Goal: Feedback & Contribution: Submit feedback/report problem

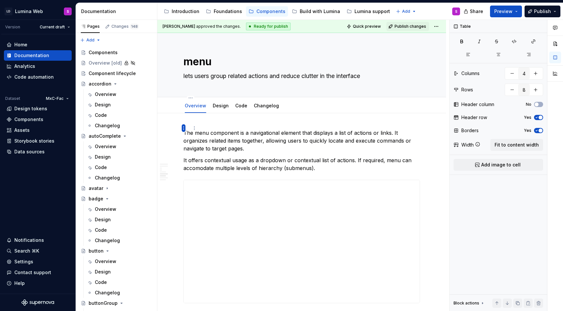
click at [182, 126] on html "LD Lumina Web S Version Current draft Home Documentation Analytics Code automat…" at bounding box center [281, 155] width 563 height 311
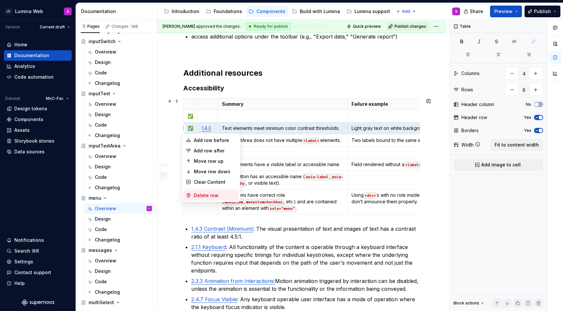
click at [194, 191] on div "Delete row" at bounding box center [211, 195] width 55 height 10
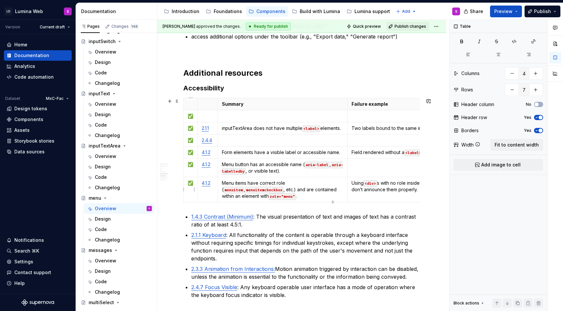
click at [184, 129] on html "LD Lumina Web S Version Current draft Home Documentation Analytics Code automat…" at bounding box center [281, 155] width 563 height 311
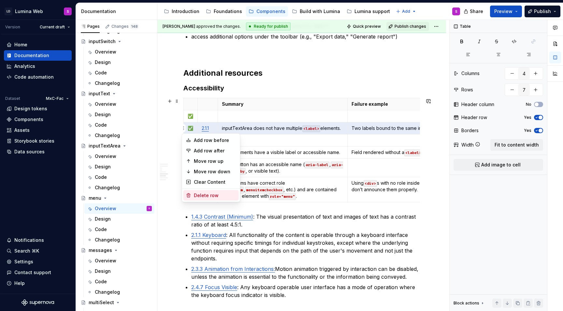
click at [195, 196] on div "Delete row" at bounding box center [215, 195] width 42 height 7
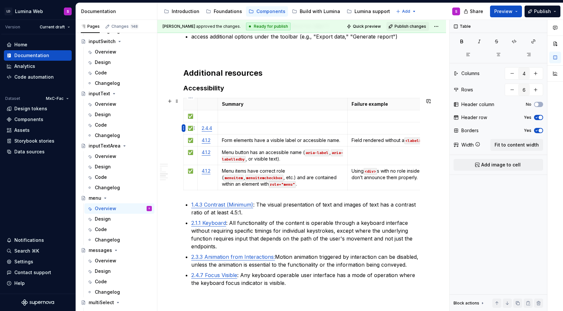
click at [184, 128] on html "LD Lumina Web S Version Current draft Home Documentation Analytics Code automat…" at bounding box center [281, 155] width 563 height 311
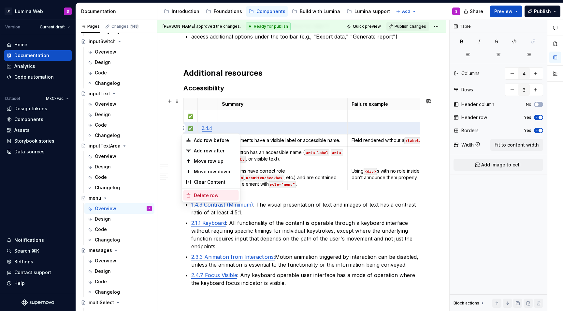
click at [196, 192] on div "Delete row" at bounding box center [215, 195] width 42 height 7
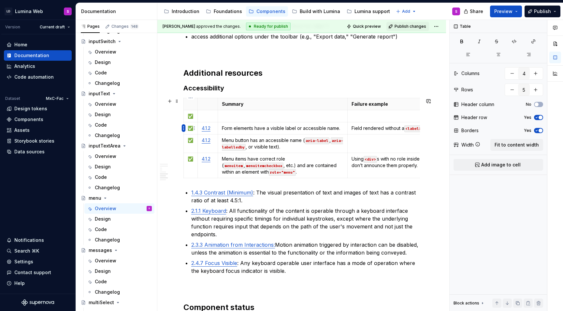
click at [184, 126] on html "LD Lumina Web S Version Current draft Home Documentation Analytics Code automat…" at bounding box center [281, 155] width 563 height 311
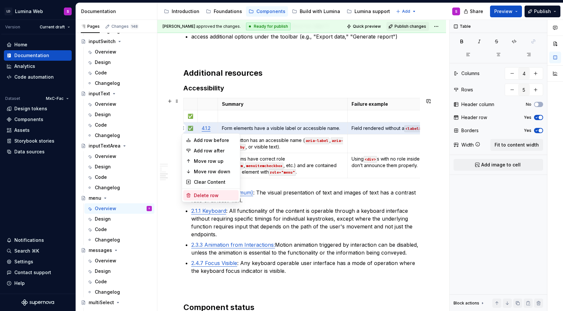
click at [203, 194] on div "Delete row" at bounding box center [215, 195] width 42 height 7
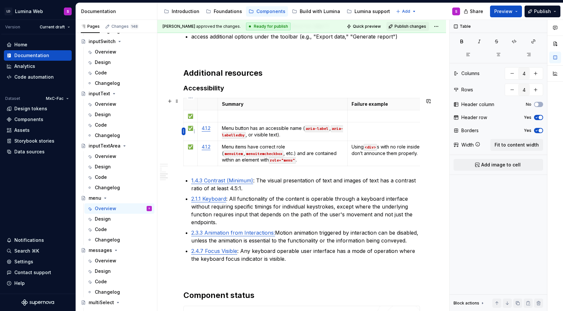
click at [183, 128] on html "LD Lumina Web S Version Current draft Home Documentation Analytics Code automat…" at bounding box center [281, 155] width 563 height 311
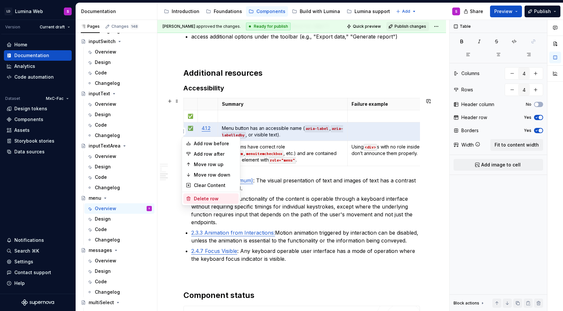
click at [204, 194] on div "Delete row" at bounding box center [211, 198] width 55 height 10
type input "3"
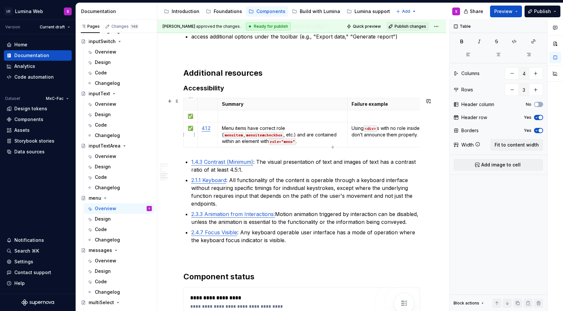
click at [183, 131] on html "LD Lumina Web S Version Current draft Home Documentation Analytics Code automat…" at bounding box center [281, 155] width 563 height 311
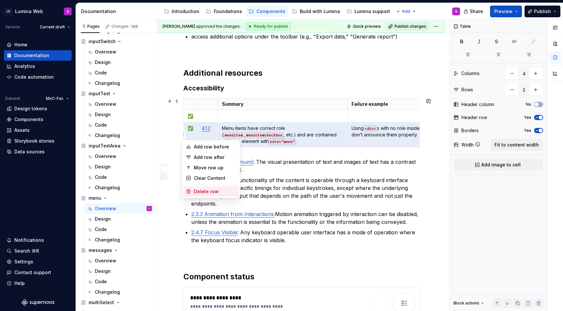
click at [204, 192] on div "Delete row" at bounding box center [215, 191] width 42 height 7
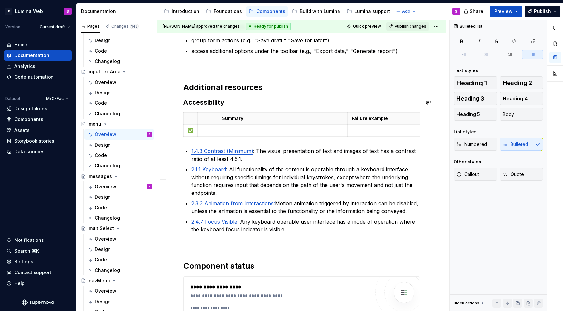
scroll to position [1046, 0]
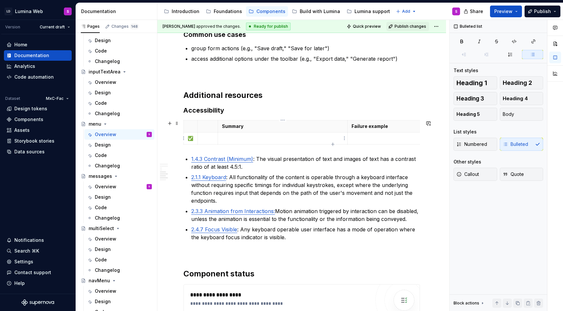
click at [233, 141] on td at bounding box center [283, 138] width 130 height 12
type textarea "*"
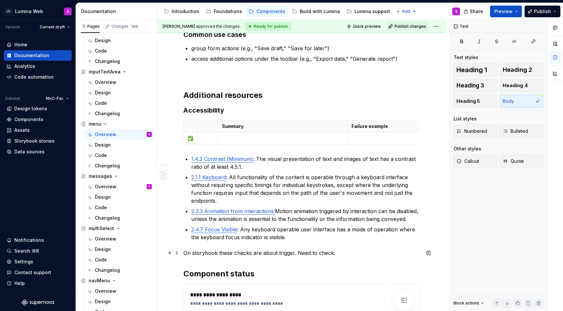
click at [292, 252] on p "On storybook these checks are about trigger. Need to check." at bounding box center [302, 253] width 237 height 8
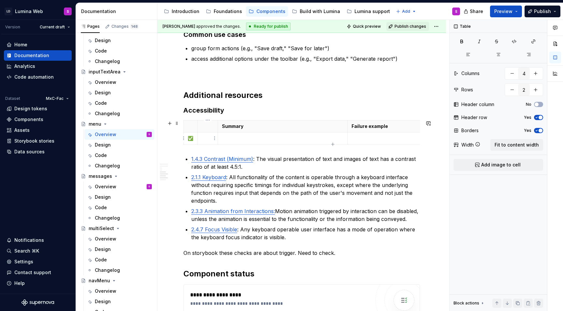
click at [207, 142] on td at bounding box center [208, 138] width 20 height 12
click at [262, 144] on div "Summary Failure example ✅ 1.3.1" at bounding box center [302, 133] width 237 height 27
click at [260, 138] on p at bounding box center [283, 138] width 122 height 7
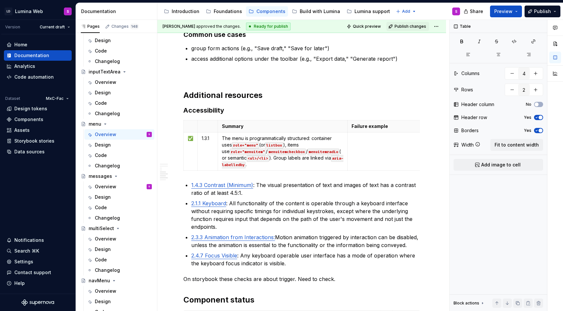
type textarea "*"
click at [184, 152] on html "LD Lumina Web S Version Current draft Home Documentation Analytics Code automat…" at bounding box center [281, 155] width 563 height 311
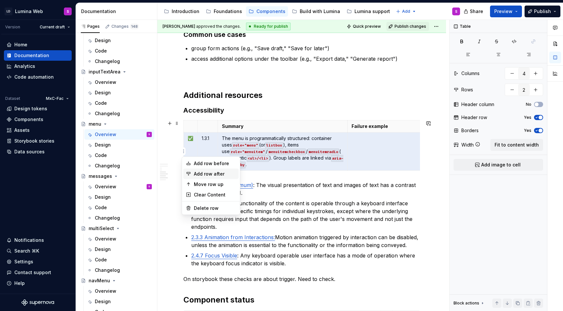
click at [199, 175] on div "Add row after" at bounding box center [215, 173] width 42 height 7
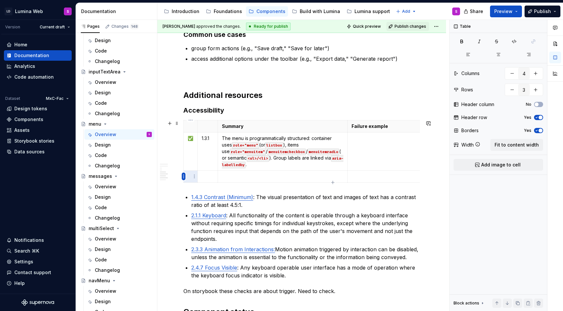
click at [184, 177] on html "LD Lumina Web S Version Current draft Home Documentation Analytics Code automat…" at bounding box center [281, 155] width 563 height 311
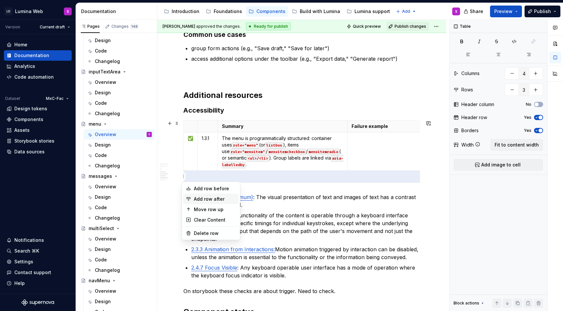
click at [197, 200] on div "Add row after" at bounding box center [215, 199] width 42 height 7
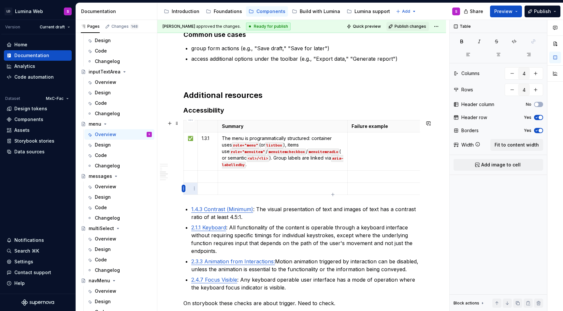
click at [184, 188] on html "LD Lumina Web S Version Current draft Home Documentation Analytics Code automat…" at bounding box center [281, 155] width 563 height 311
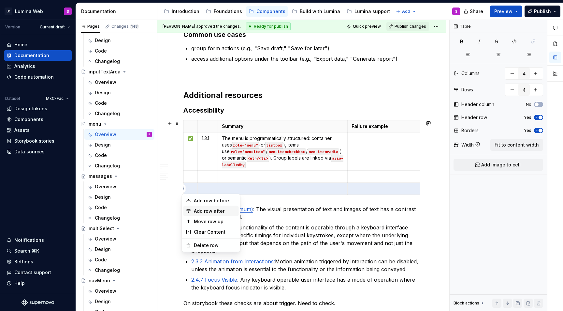
click at [202, 210] on div "Add row after" at bounding box center [215, 211] width 42 height 7
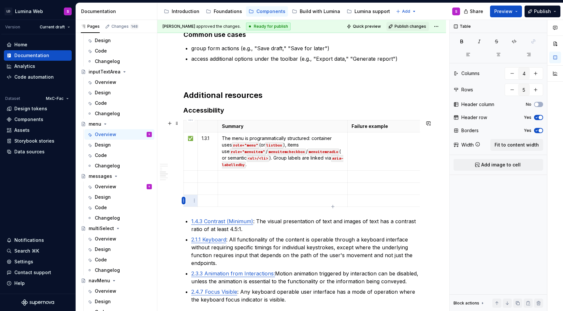
click at [184, 199] on html "LD Lumina Web S Version Current draft Home Documentation Analytics Code automat…" at bounding box center [281, 155] width 563 height 311
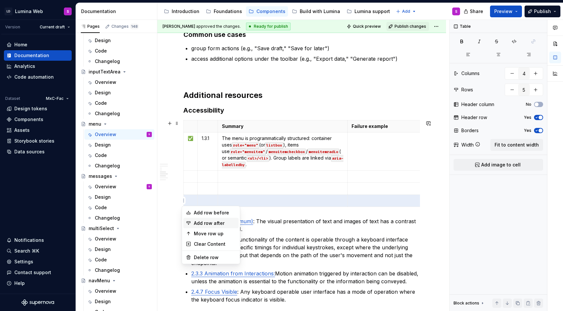
click at [200, 224] on div "Add row after" at bounding box center [215, 223] width 42 height 7
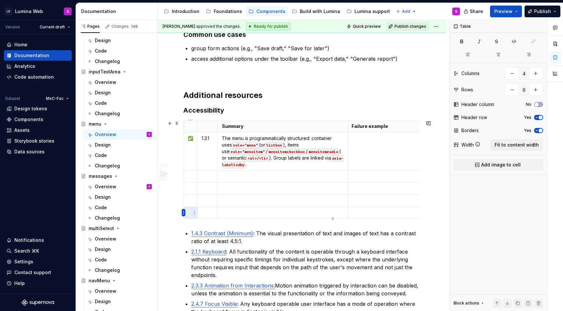
click at [183, 214] on html "LD Lumina Web S Version Current draft Home Documentation Analytics Code automat…" at bounding box center [281, 155] width 563 height 311
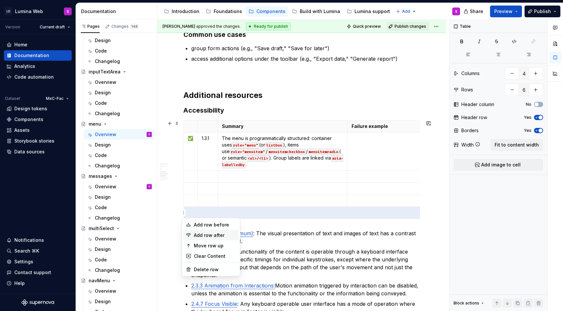
click at [199, 237] on div "Add row after" at bounding box center [215, 235] width 42 height 7
type input "7"
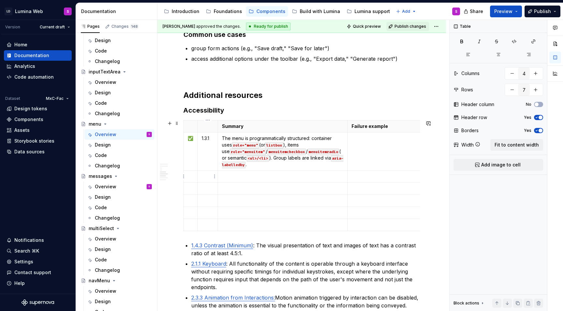
click at [211, 179] on p at bounding box center [208, 176] width 12 height 7
click at [352, 151] on td at bounding box center [415, 151] width 135 height 38
click at [237, 177] on p at bounding box center [283, 176] width 122 height 7
click at [352, 180] on td at bounding box center [415, 176] width 135 height 12
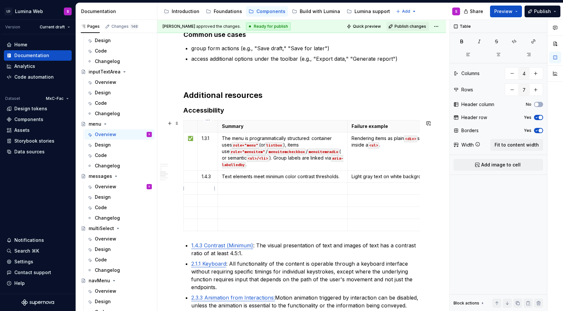
click at [206, 193] on td at bounding box center [208, 188] width 20 height 12
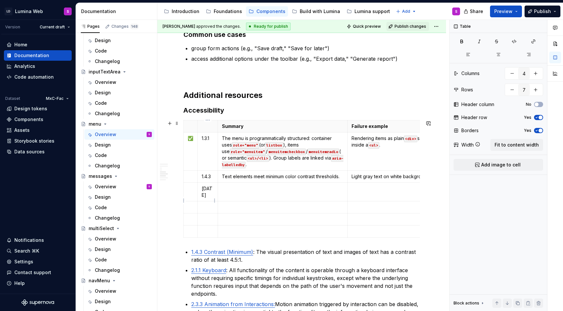
click at [203, 201] on td at bounding box center [208, 207] width 20 height 12
click at [206, 216] on p at bounding box center [208, 219] width 12 height 7
click at [202, 204] on p "2.1.1" at bounding box center [208, 207] width 12 height 7
click at [203, 190] on p "1.4.11" at bounding box center [208, 191] width 12 height 13
type textarea "*"
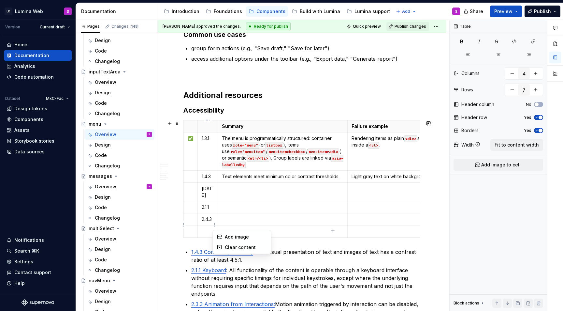
click at [213, 228] on html "LD Lumina Web S Version Current draft Home Documentation Analytics Code automat…" at bounding box center [281, 155] width 563 height 311
click at [208, 226] on html "LD Lumina Web S Version Current draft Home Documentation Analytics Code automat…" at bounding box center [281, 155] width 563 height 311
click at [182, 226] on html "LD Lumina Web S Version Current draft Home Documentation Analytics Code automat…" at bounding box center [281, 155] width 563 height 311
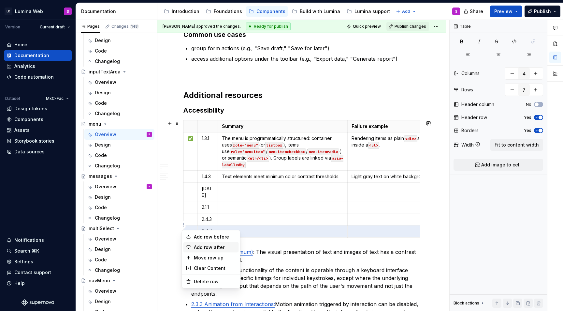
click at [202, 246] on div "Add row after" at bounding box center [215, 247] width 42 height 7
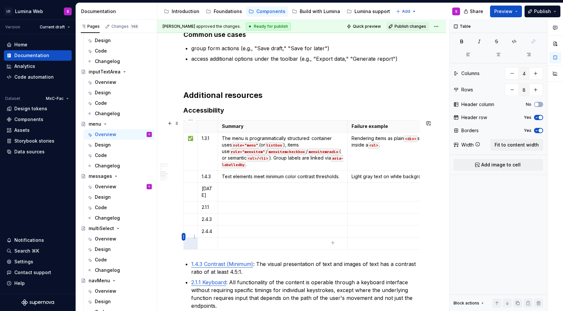
click at [183, 238] on html "LD Lumina Web S Version Current draft Home Documentation Analytics Code automat…" at bounding box center [281, 155] width 563 height 311
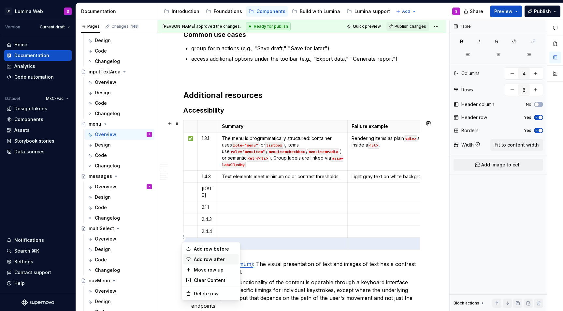
click at [196, 261] on div "Add row after" at bounding box center [215, 259] width 42 height 7
type input "9"
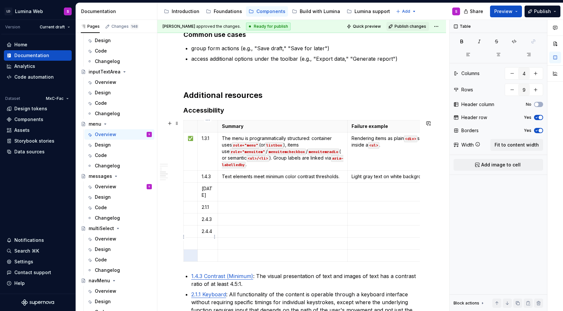
click at [210, 240] on p at bounding box center [208, 243] width 12 height 7
click at [209, 249] on td at bounding box center [208, 255] width 20 height 12
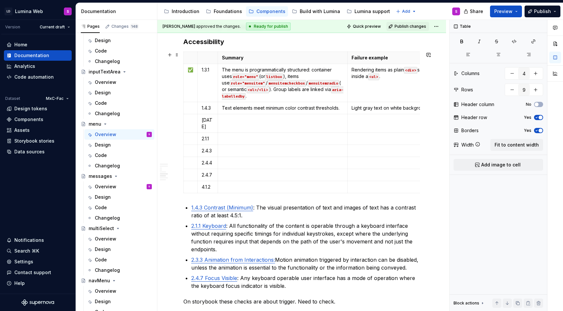
scroll to position [1115, 0]
click at [230, 183] on p at bounding box center [283, 186] width 122 height 7
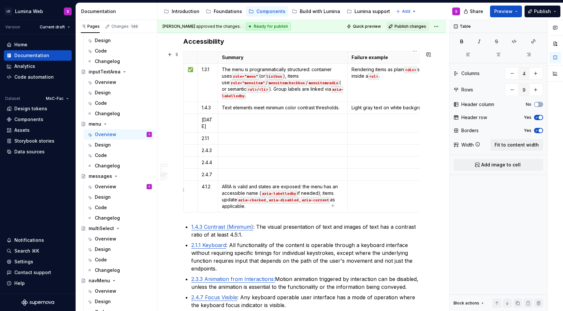
click at [363, 185] on td at bounding box center [415, 196] width 135 height 32
click at [265, 171] on p at bounding box center [283, 174] width 122 height 7
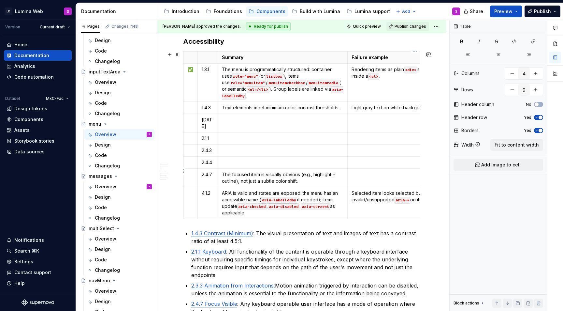
click at [373, 171] on td at bounding box center [415, 177] width 135 height 19
click at [253, 159] on p at bounding box center [283, 162] width 122 height 7
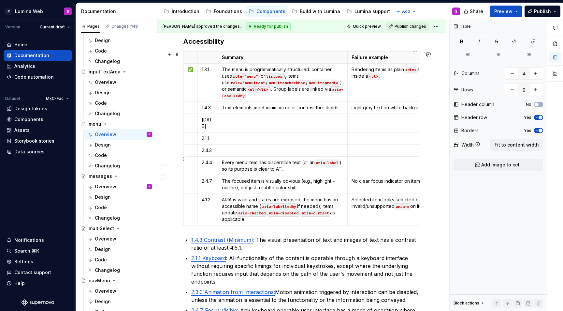
click at [369, 159] on p at bounding box center [415, 162] width 126 height 7
click at [260, 147] on p at bounding box center [283, 150] width 122 height 7
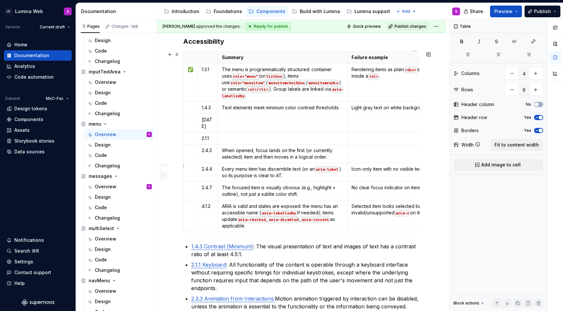
click at [387, 153] on td at bounding box center [415, 153] width 135 height 19
click at [252, 135] on p at bounding box center [283, 138] width 122 height 7
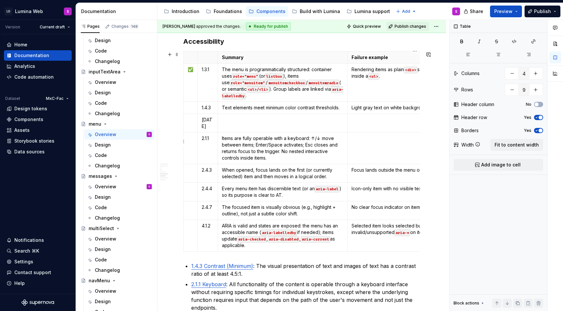
click at [376, 137] on td at bounding box center [415, 148] width 135 height 32
click at [253, 120] on p at bounding box center [283, 119] width 122 height 7
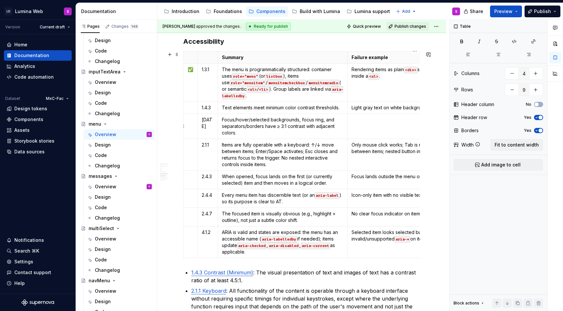
click at [376, 121] on p at bounding box center [415, 119] width 126 height 7
click at [205, 195] on p "2.4.4" at bounding box center [208, 195] width 12 height 7
click at [208, 172] on td "2.4.3" at bounding box center [208, 179] width 20 height 19
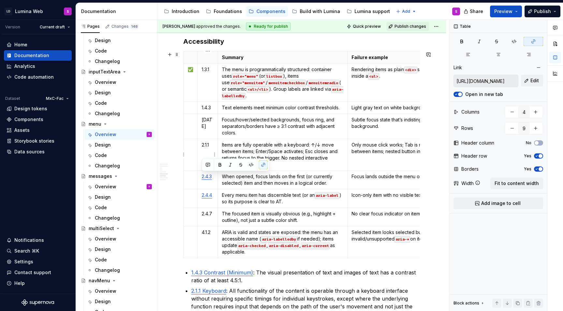
click at [210, 142] on p "2.1.1" at bounding box center [208, 144] width 12 height 7
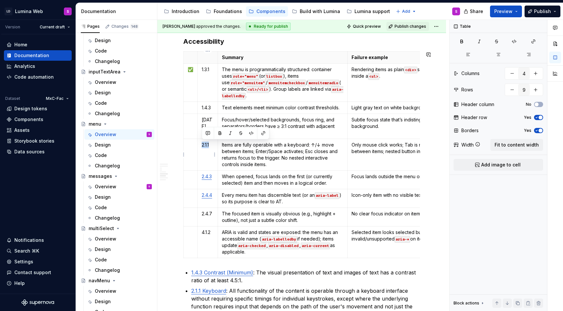
copy p "2.1.1"
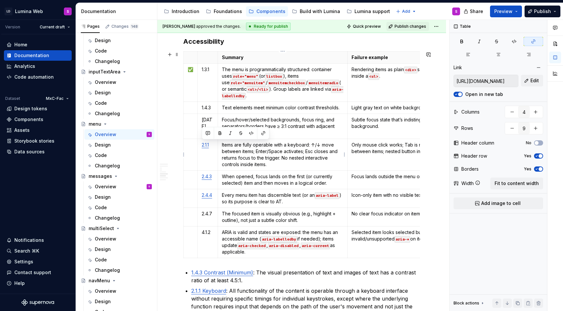
click at [233, 161] on p "Items are fully operable with a keyboard: ↑/↓ move between items; Enter/Space a…" at bounding box center [283, 154] width 122 height 26
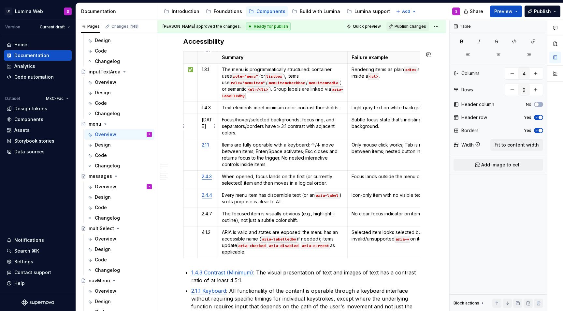
click at [207, 119] on p "1.4.11" at bounding box center [208, 122] width 12 height 13
click at [210, 74] on td "1.3.1" at bounding box center [208, 82] width 20 height 38
click at [209, 107] on p "1.4.3" at bounding box center [208, 107] width 12 height 7
click at [203, 73] on td "1.3.1" at bounding box center [208, 82] width 20 height 38
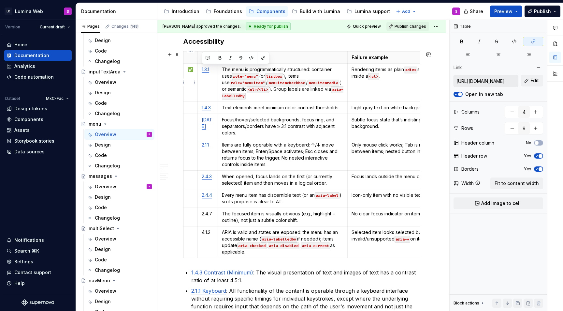
click at [190, 70] on p "✅" at bounding box center [191, 69] width 6 height 7
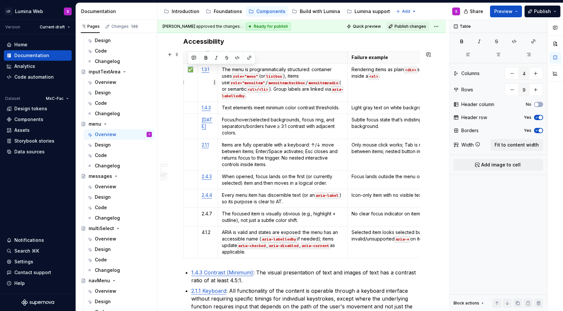
copy p "✅"
click at [191, 108] on p at bounding box center [191, 107] width 6 height 7
click at [191, 122] on p at bounding box center [191, 119] width 6 height 7
click at [192, 154] on td at bounding box center [191, 155] width 14 height 32
click at [191, 180] on td at bounding box center [191, 179] width 14 height 19
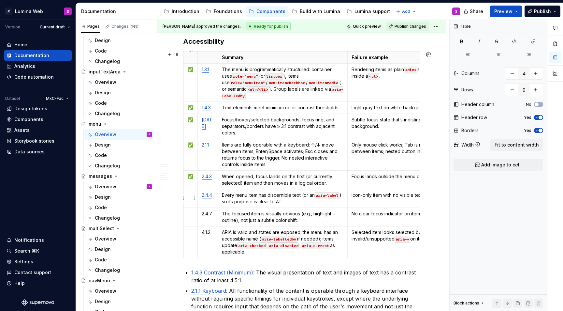
click at [191, 201] on td at bounding box center [191, 198] width 14 height 19
click at [193, 218] on html "LD Lumina Web S Version Current draft Home Documentation Analytics Code automat…" at bounding box center [281, 155] width 563 height 311
click at [190, 216] on html "LD Lumina Web S Version Current draft Home Documentation Analytics Code automat…" at bounding box center [281, 155] width 563 height 311
click at [190, 233] on p at bounding box center [191, 232] width 6 height 7
click at [209, 208] on td "2.4.7" at bounding box center [208, 216] width 20 height 19
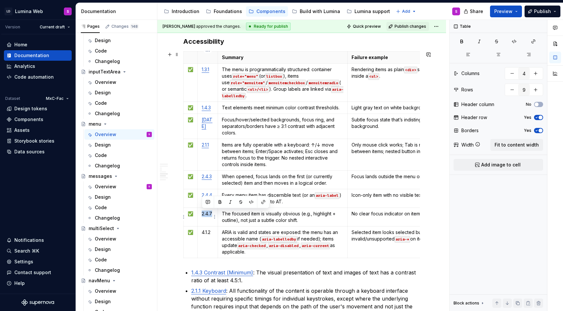
click at [209, 208] on td "2.4.7" at bounding box center [208, 216] width 20 height 19
click at [206, 232] on p "4.1.2" at bounding box center [208, 232] width 12 height 7
copy p "4.1.2"
type textarea "*"
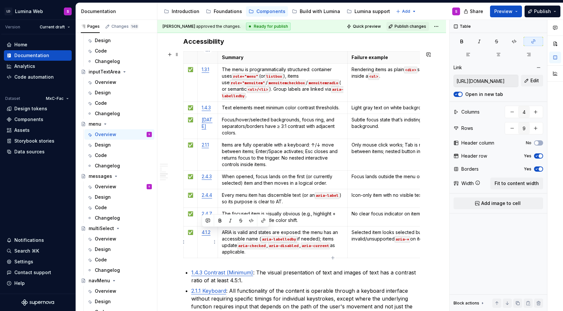
click at [210, 238] on td "4.1.2" at bounding box center [208, 242] width 20 height 32
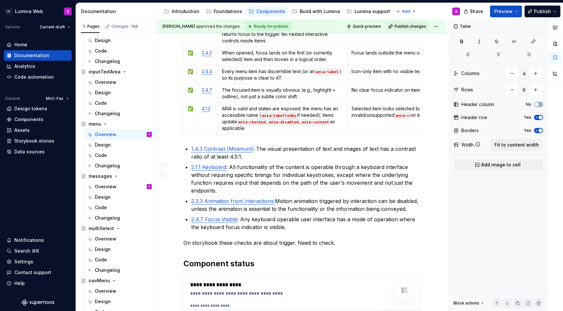
scroll to position [1296, 0]
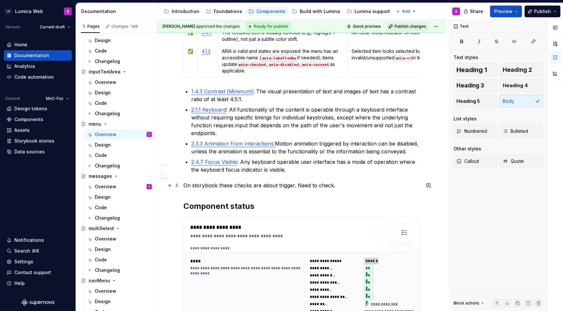
click at [336, 185] on p "On storybook these checks are about trigger. Need to check." at bounding box center [302, 185] width 237 height 8
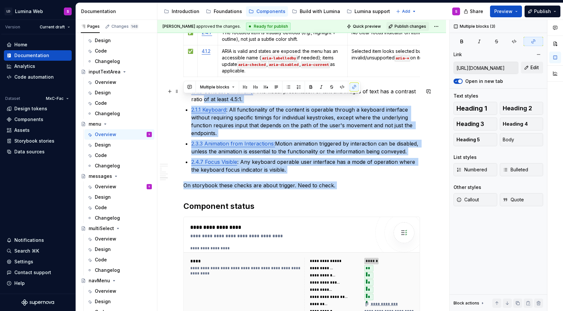
type input "https://www.w3.org/TR/WCAG22/#contrast-minimum"
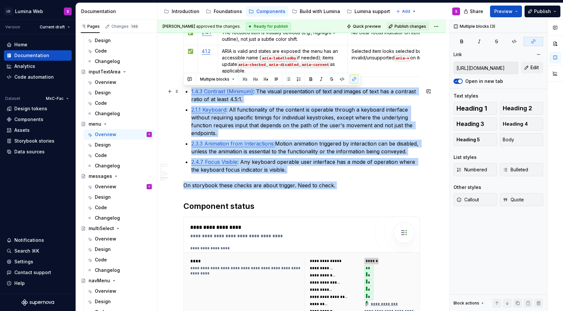
drag, startPoint x: 336, startPoint y: 185, endPoint x: 188, endPoint y: 90, distance: 175.4
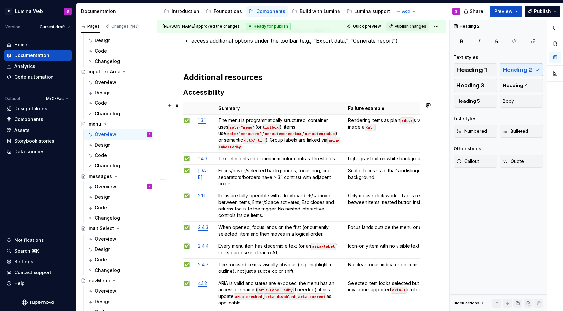
scroll to position [1103, 0]
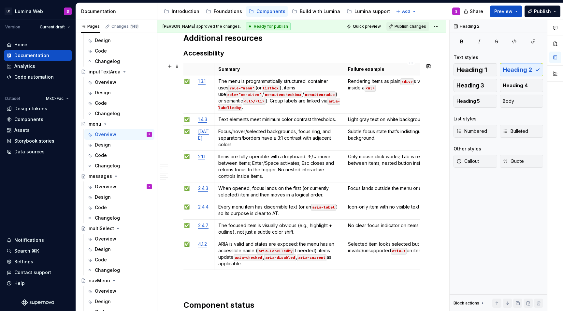
click at [348, 121] on p "Light gray text on white background below 4.5:1 ratio." at bounding box center [411, 119] width 126 height 7
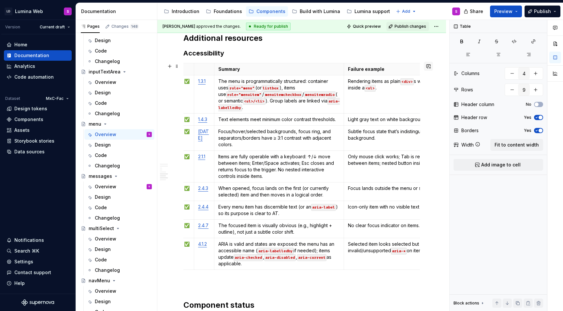
click at [432, 70] on button "button" at bounding box center [428, 66] width 9 height 9
click at [407, 80] on p "**********" at bounding box center [384, 77] width 96 height 7
type textarea "*"
click at [298, 171] on p "Items are fully operable with a keyboard: ↑/↓ move between items; Enter/Space a…" at bounding box center [279, 166] width 122 height 26
click at [366, 90] on p "Rendering items as plain <div> s with no roles; <li> s not inside a <ul> ." at bounding box center [411, 84] width 126 height 13
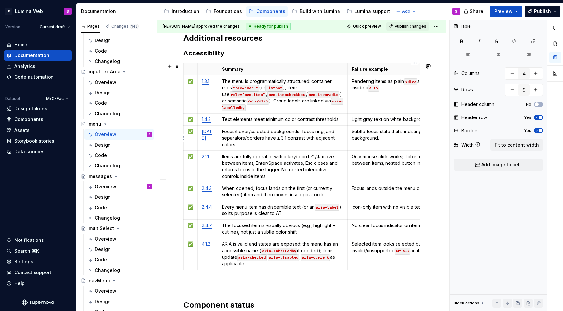
scroll to position [0, 59]
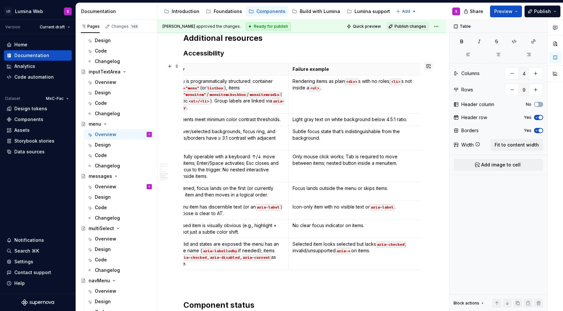
click at [432, 67] on button "button" at bounding box center [428, 66] width 9 height 9
click at [366, 76] on div "Need to cross-check this." at bounding box center [384, 83] width 98 height 22
click at [369, 79] on span "Need to cross-check this." at bounding box center [363, 78] width 55 height 6
click at [214, 167] on p "Items are fully operable with a keyboard: ↑/↓ move between items; Enter/Space a…" at bounding box center [224, 166] width 122 height 26
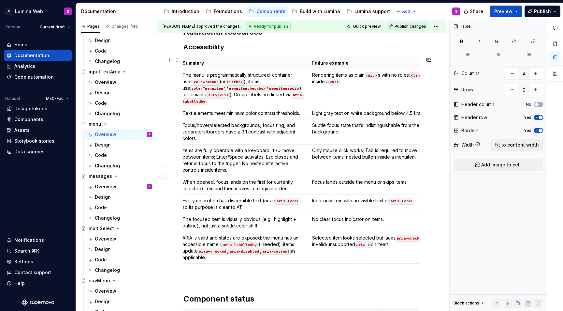
scroll to position [0, 0]
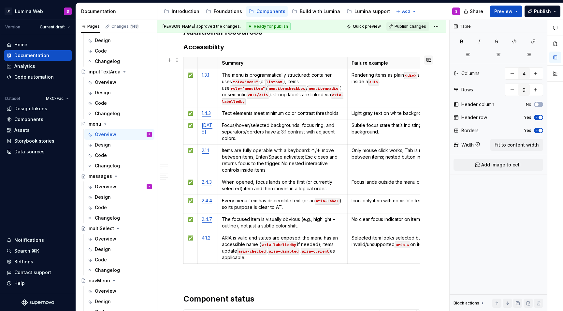
click at [432, 63] on button "button" at bounding box center [428, 59] width 9 height 9
click at [556, 25] on icon "button" at bounding box center [555, 27] width 5 height 5
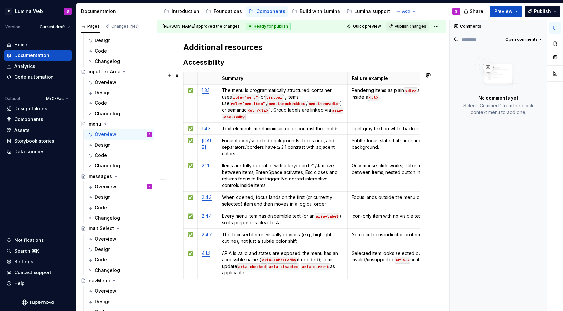
scroll to position [1084, 0]
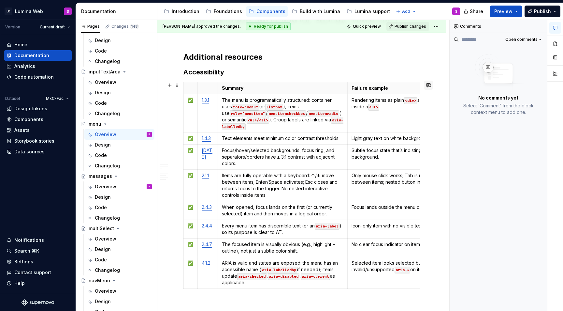
click at [429, 87] on button "button" at bounding box center [428, 85] width 9 height 9
click at [431, 105] on icon "Send" at bounding box center [429, 106] width 7 height 7
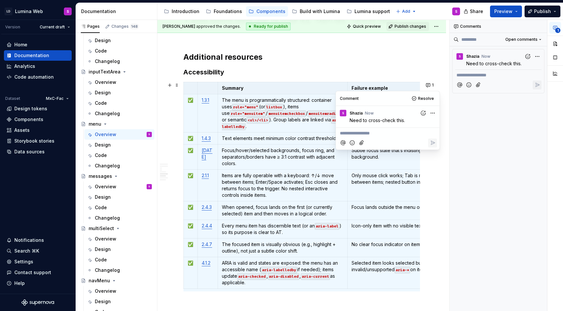
click at [553, 28] on icon "button" at bounding box center [555, 28] width 4 height 4
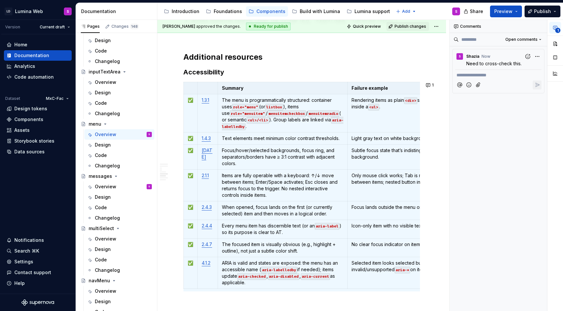
click at [555, 31] on button "1" at bounding box center [556, 28] width 12 height 12
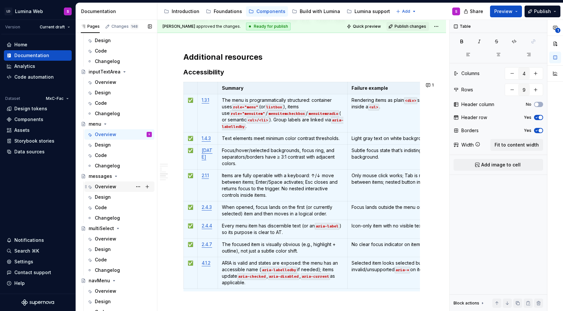
click at [119, 187] on div "Overview S" at bounding box center [123, 186] width 57 height 9
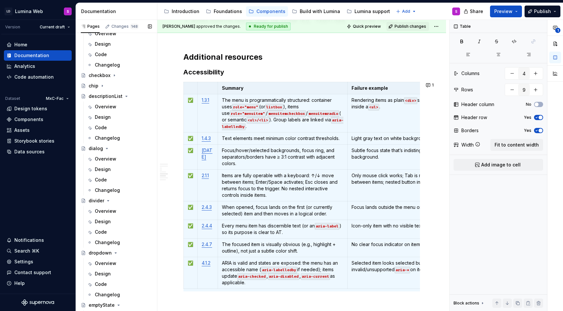
scroll to position [174, 0]
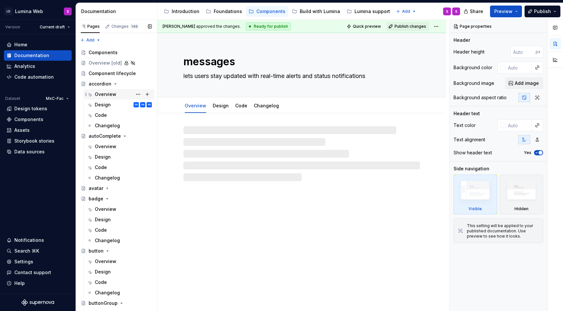
click at [107, 94] on div "Overview" at bounding box center [106, 94] width 22 height 7
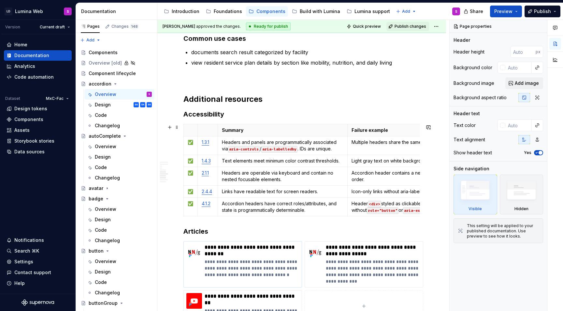
scroll to position [1404, 0]
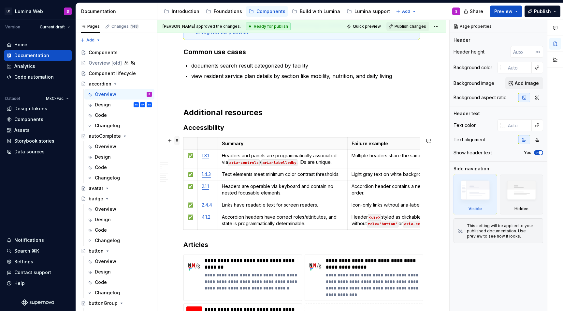
type textarea "*"
click at [178, 143] on span at bounding box center [176, 140] width 5 height 9
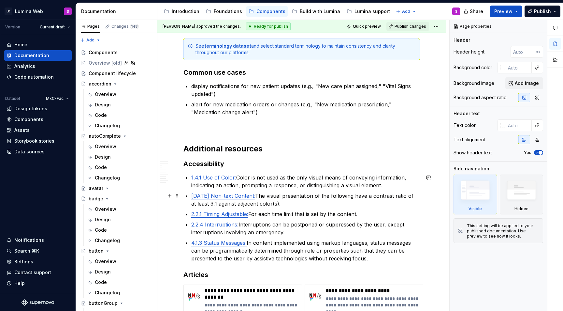
scroll to position [1550, 0]
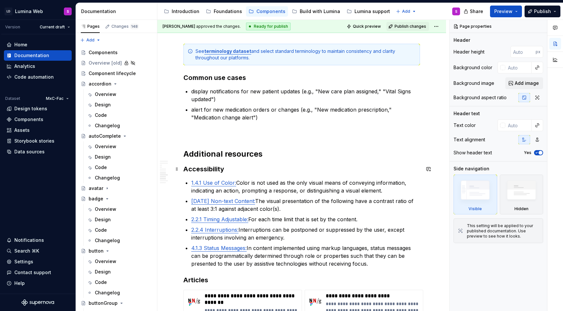
click at [234, 167] on h3 "Accessibility" at bounding box center [302, 168] width 237 height 9
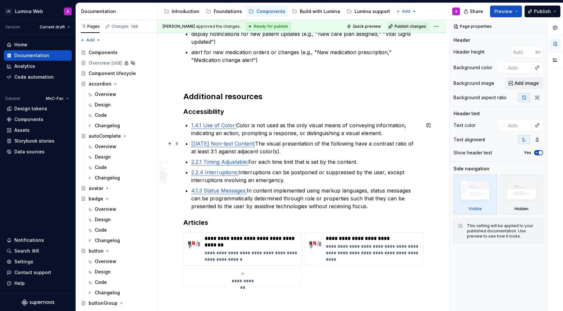
scroll to position [1593, 0]
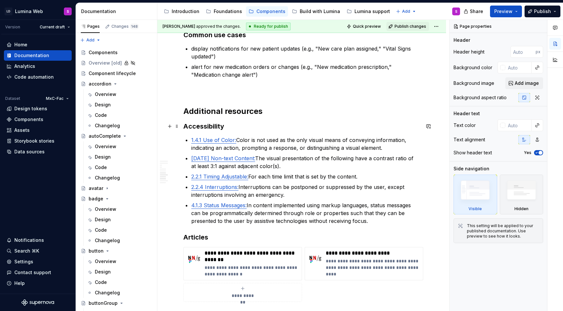
click at [231, 128] on h3 "Accessibility" at bounding box center [302, 126] width 237 height 9
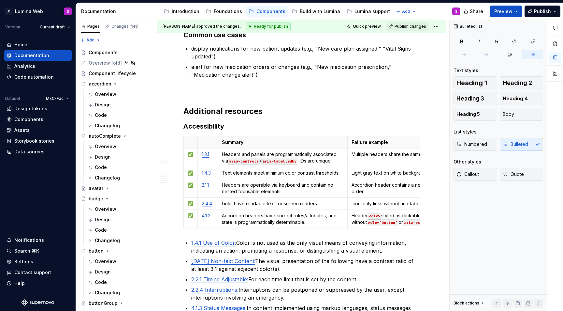
type textarea "*"
click at [184, 157] on html "LD Lumina Web S Version Current draft Home Documentation Analytics Code automat…" at bounding box center [281, 155] width 563 height 311
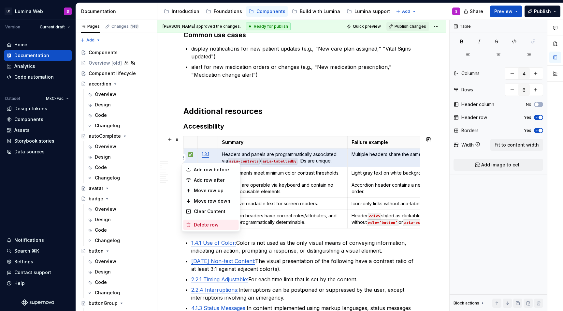
click at [207, 226] on div "Delete row" at bounding box center [215, 224] width 42 height 7
type input "5"
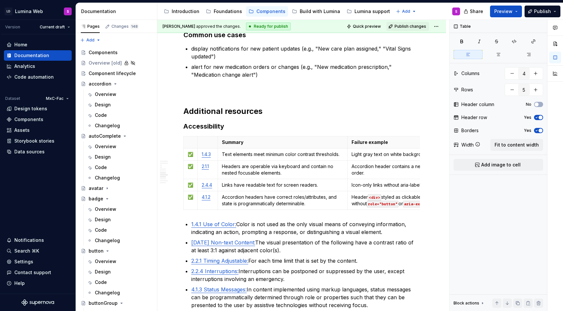
type textarea "*"
click at [184, 168] on html "LD Lumina Web S Version Current draft Home Documentation Analytics Code automat…" at bounding box center [281, 155] width 563 height 311
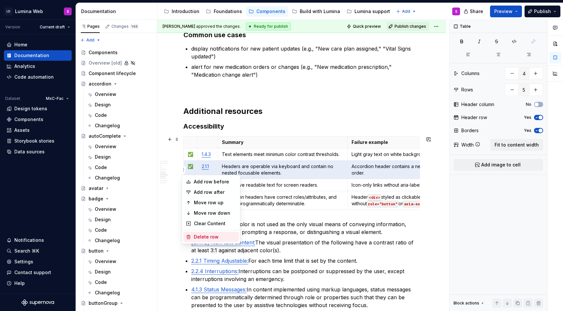
click at [198, 234] on div "Delete row" at bounding box center [215, 236] width 42 height 7
type input "4"
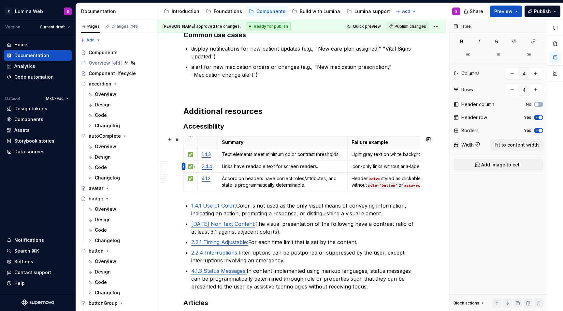
type textarea "*"
click at [183, 182] on html "LD Lumina Web S Version Current draft Home Documentation Analytics Code automat…" at bounding box center [281, 155] width 563 height 311
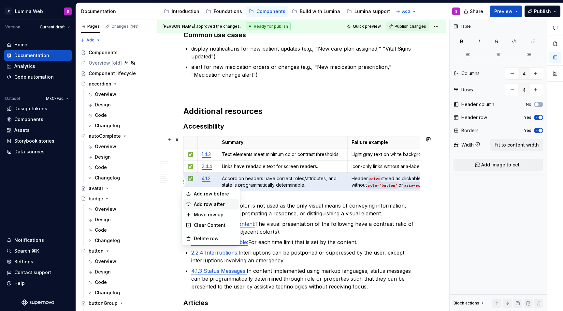
click at [200, 204] on div "Add row after" at bounding box center [215, 204] width 42 height 7
type input "5"
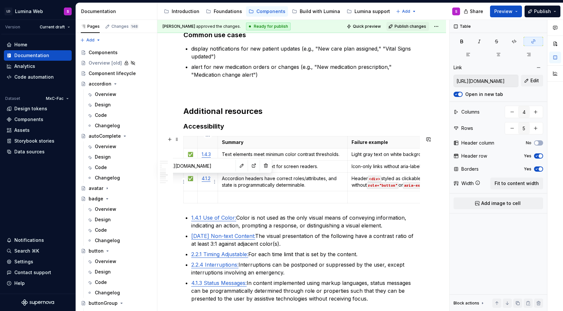
click at [208, 178] on link "4.1.2" at bounding box center [206, 178] width 9 height 6
copy link "4.1.2"
click at [206, 196] on p at bounding box center [208, 197] width 12 height 7
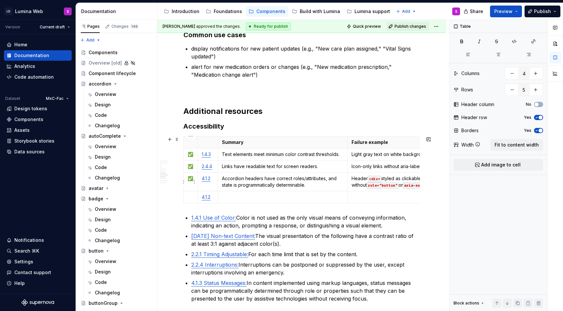
click at [191, 178] on p "✅" at bounding box center [191, 178] width 6 height 7
copy p "✅"
click at [191, 195] on p at bounding box center [191, 197] width 6 height 7
click at [240, 165] on p "Links have readable text for screen readers." at bounding box center [283, 166] width 122 height 7
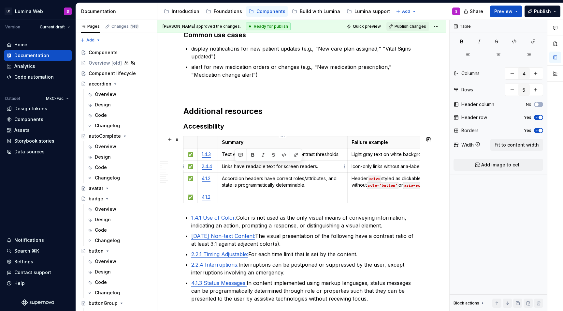
click at [240, 165] on p "Links have readable text for screen readers." at bounding box center [283, 166] width 122 height 7
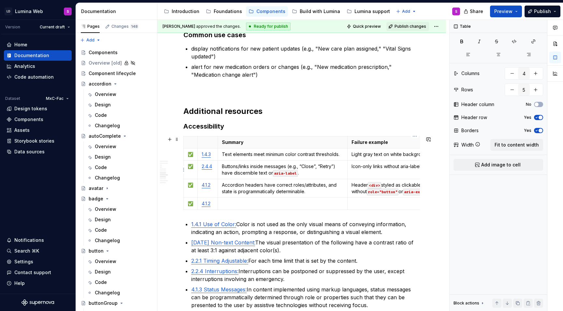
click at [358, 174] on td "Icon-only links without aria-label or visible text." at bounding box center [415, 169] width 135 height 19
click at [234, 199] on td at bounding box center [283, 204] width 130 height 12
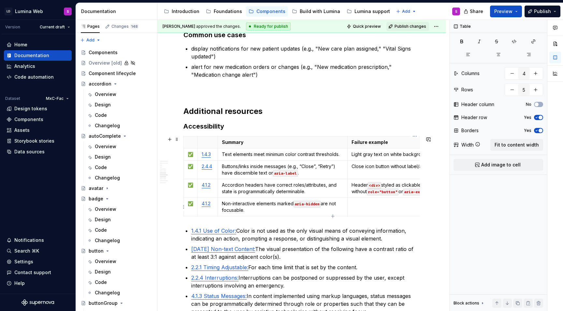
click at [379, 203] on p at bounding box center [415, 203] width 126 height 7
click at [403, 191] on code "aria-expanded" at bounding box center [419, 191] width 32 height 7
click at [394, 191] on p "Header <div> styled as clickable without role="button" or aria-expanded ." at bounding box center [415, 188] width 126 height 13
click at [364, 173] on td "Close icon button without label/aria-label." at bounding box center [415, 169] width 135 height 19
click at [248, 195] on td "Accordion headers have correct roles/attributes, and state is programmatically …" at bounding box center [283, 188] width 130 height 19
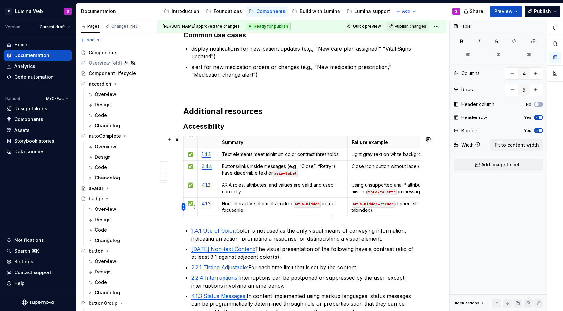
click at [185, 206] on html "LD Lumina Web S Version Current draft Home Documentation Analytics Code automat…" at bounding box center [281, 155] width 563 height 311
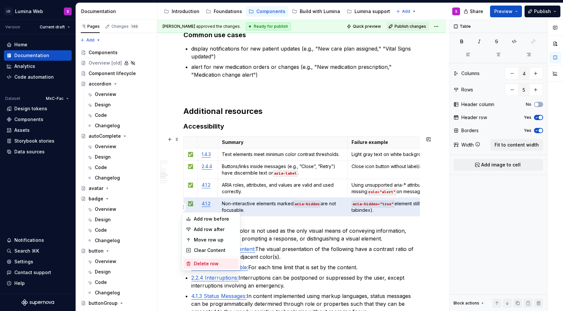
click at [211, 263] on div "Delete row" at bounding box center [215, 263] width 42 height 7
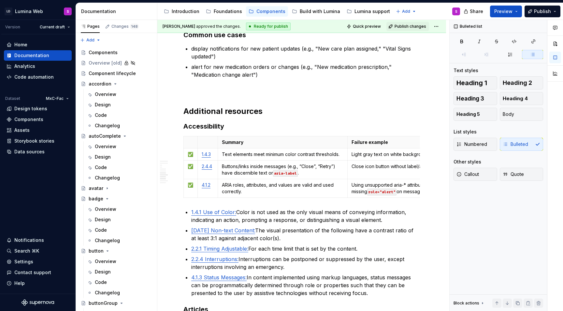
type textarea "*"
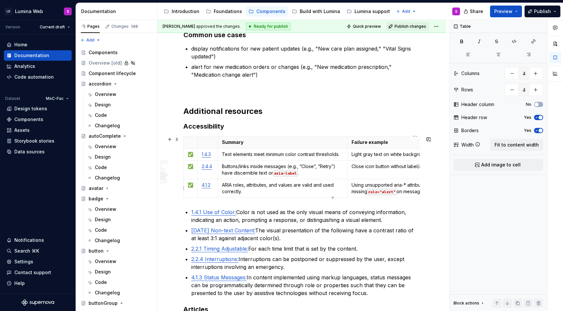
click at [373, 185] on p "Using unsupported aria-* attributes or missing role="alert" on message containe…" at bounding box center [415, 188] width 126 height 13
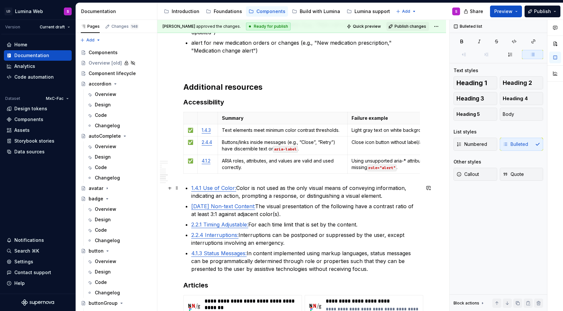
scroll to position [1621, 0]
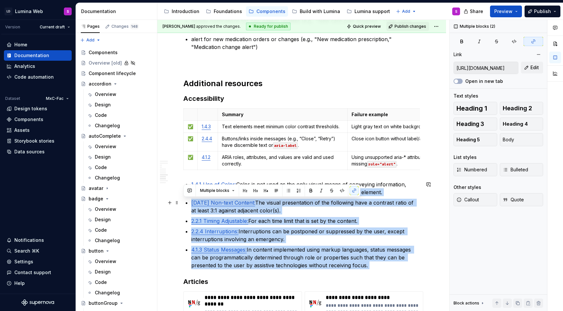
type input "https://www.w3.org/TR/WCAG22/#use-of-color"
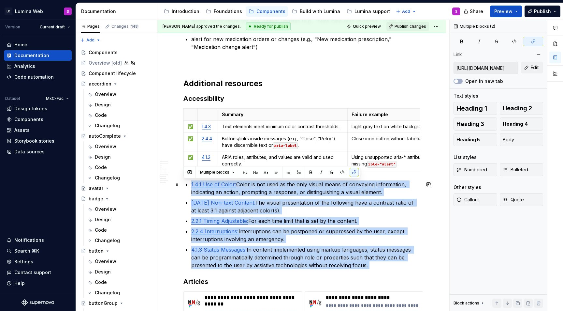
drag, startPoint x: 184, startPoint y: 279, endPoint x: 181, endPoint y: 186, distance: 92.6
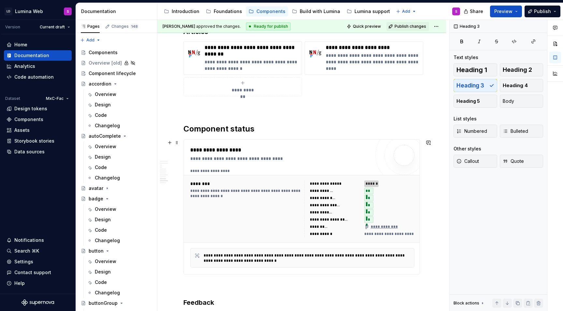
scroll to position [1758, 0]
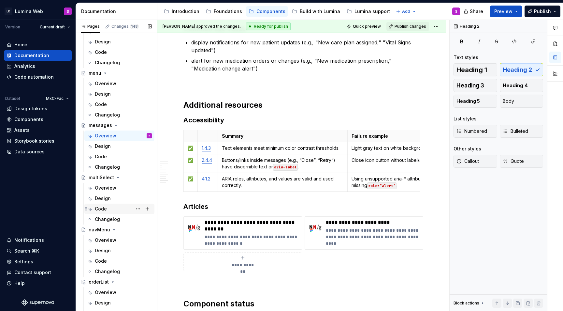
scroll to position [942, 0]
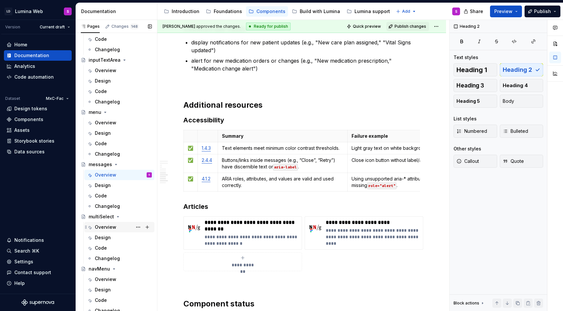
click at [111, 228] on div "Overview" at bounding box center [106, 227] width 22 height 7
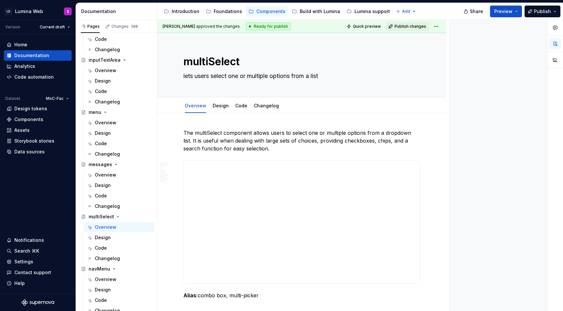
type textarea "*"
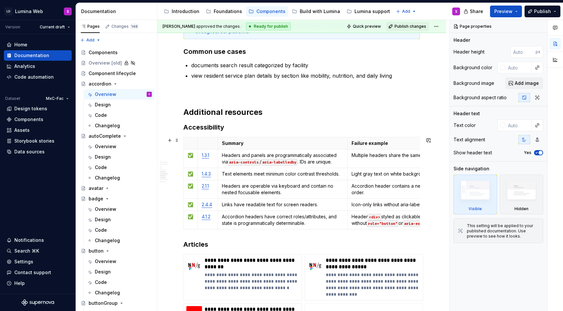
scroll to position [1410, 0]
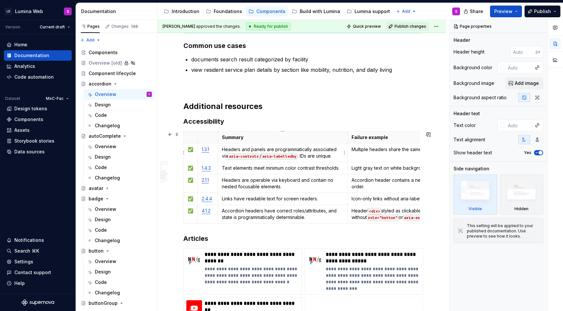
click at [222, 157] on p "Headers and panels are programmatically associated via aria-controls / aria-lab…" at bounding box center [283, 152] width 122 height 13
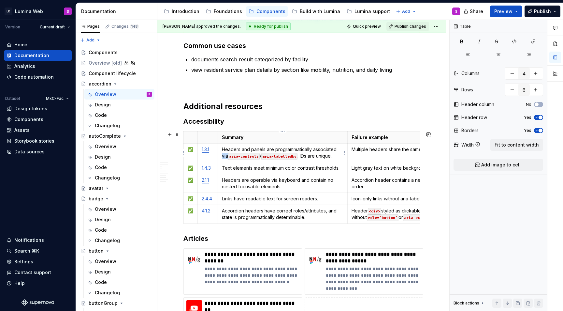
click at [222, 157] on p "Headers and panels are programmatically associated via aria-controls / aria-lab…" at bounding box center [283, 152] width 122 height 13
click at [238, 167] on p "Text elements meet minimum color contrast thresholds." at bounding box center [283, 168] width 122 height 7
copy p "Text elements meet minimum color contrast thresholds."
click at [375, 172] on td "Light gray text on white background below 4.5:1 ratio." at bounding box center [415, 168] width 135 height 12
copy p "Light gray text on white background below 4.5:1 ratio."
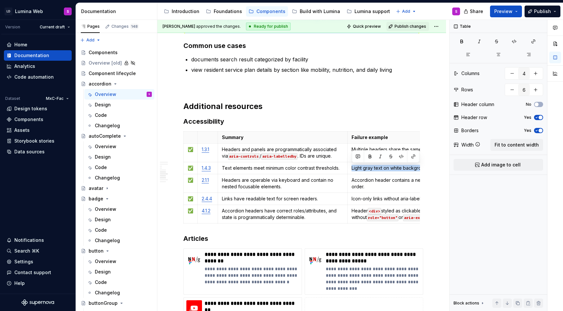
type textarea "*"
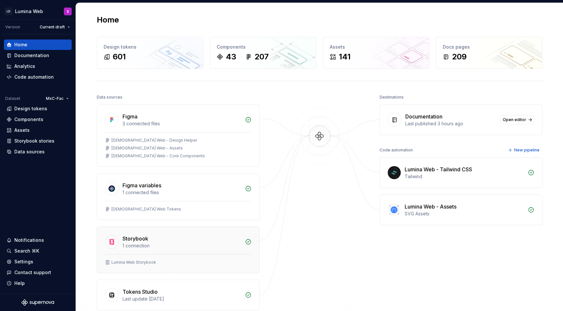
scroll to position [20, 0]
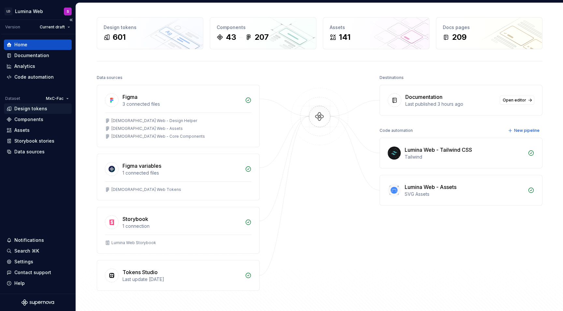
click at [28, 109] on div "Design tokens" at bounding box center [30, 108] width 33 height 7
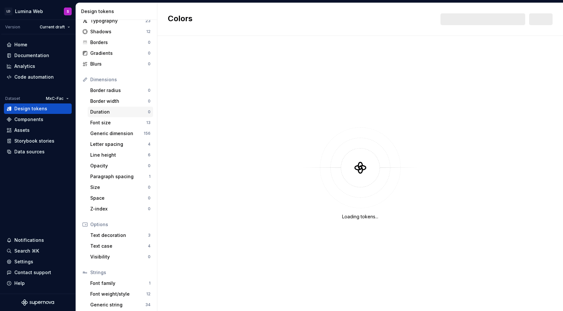
scroll to position [46, 0]
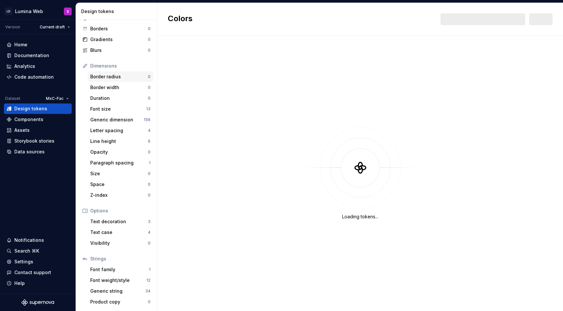
click at [113, 76] on div "Border radius" at bounding box center [119, 76] width 58 height 7
click at [113, 94] on div "Duration 0" at bounding box center [121, 98] width 66 height 10
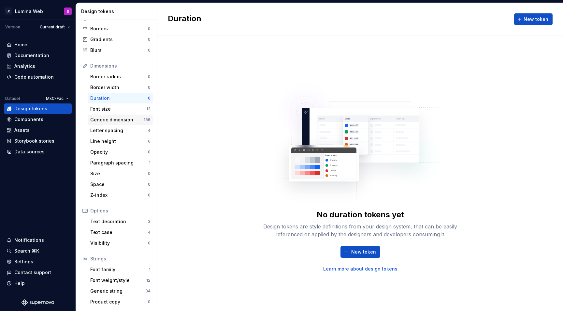
click at [111, 117] on div "Generic dimension" at bounding box center [116, 119] width 53 height 7
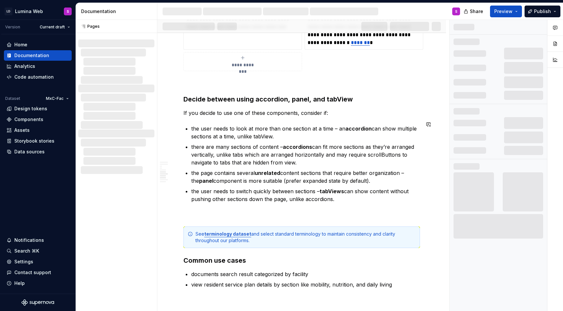
scroll to position [1402, 0]
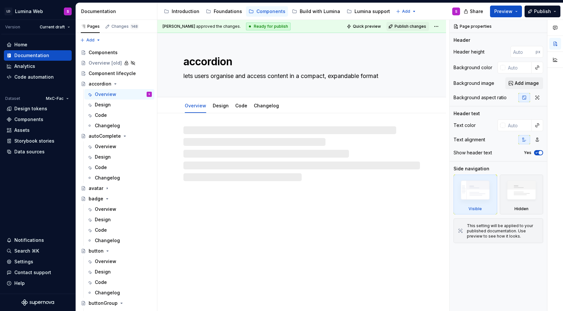
type textarea "*"
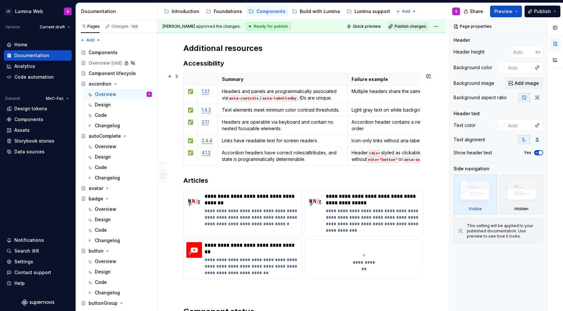
scroll to position [1422, 0]
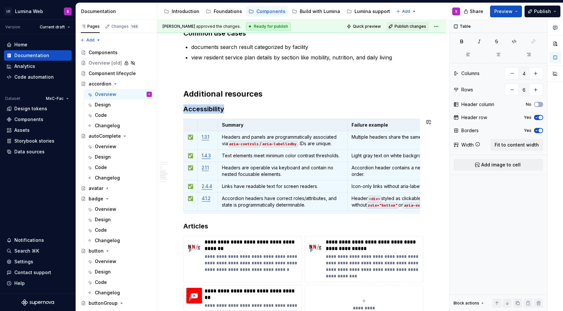
copy h3 "Accessibility"
